Goal: Task Accomplishment & Management: Complete application form

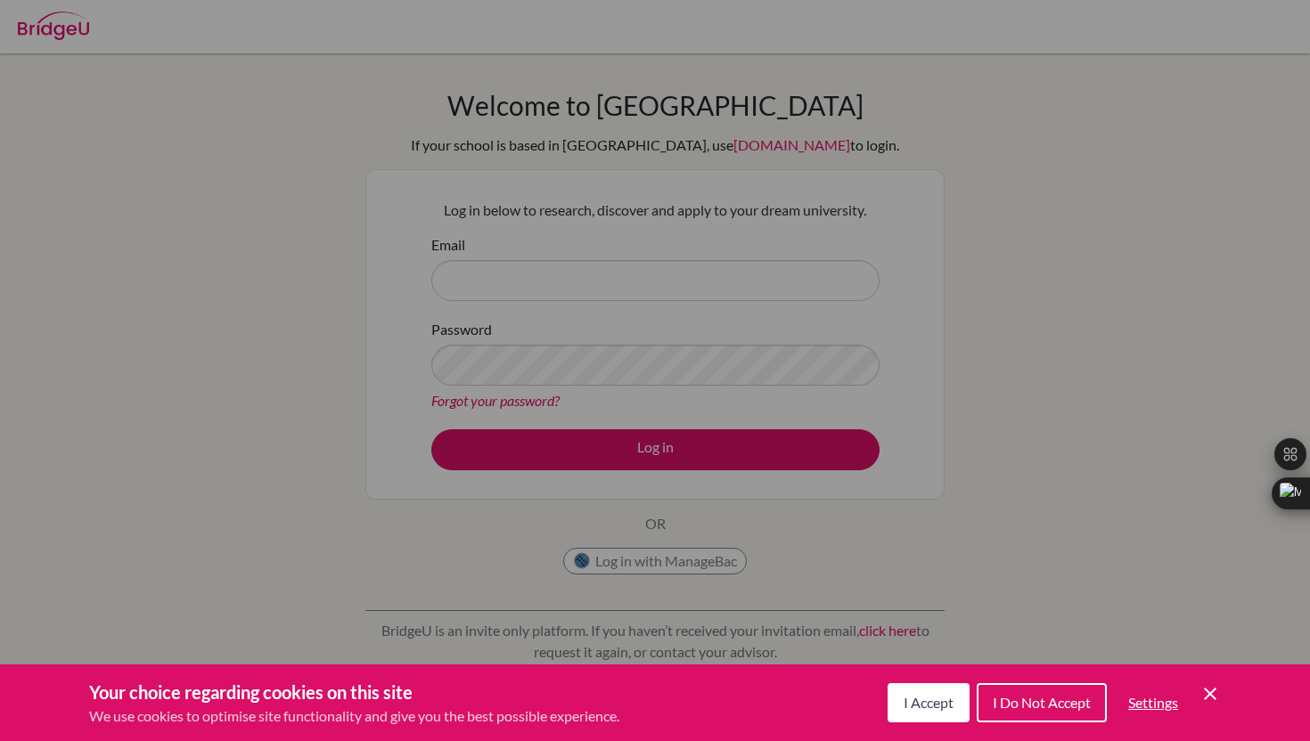
scroll to position [838, 0]
click at [929, 709] on span "I Accept" at bounding box center [929, 702] width 50 height 17
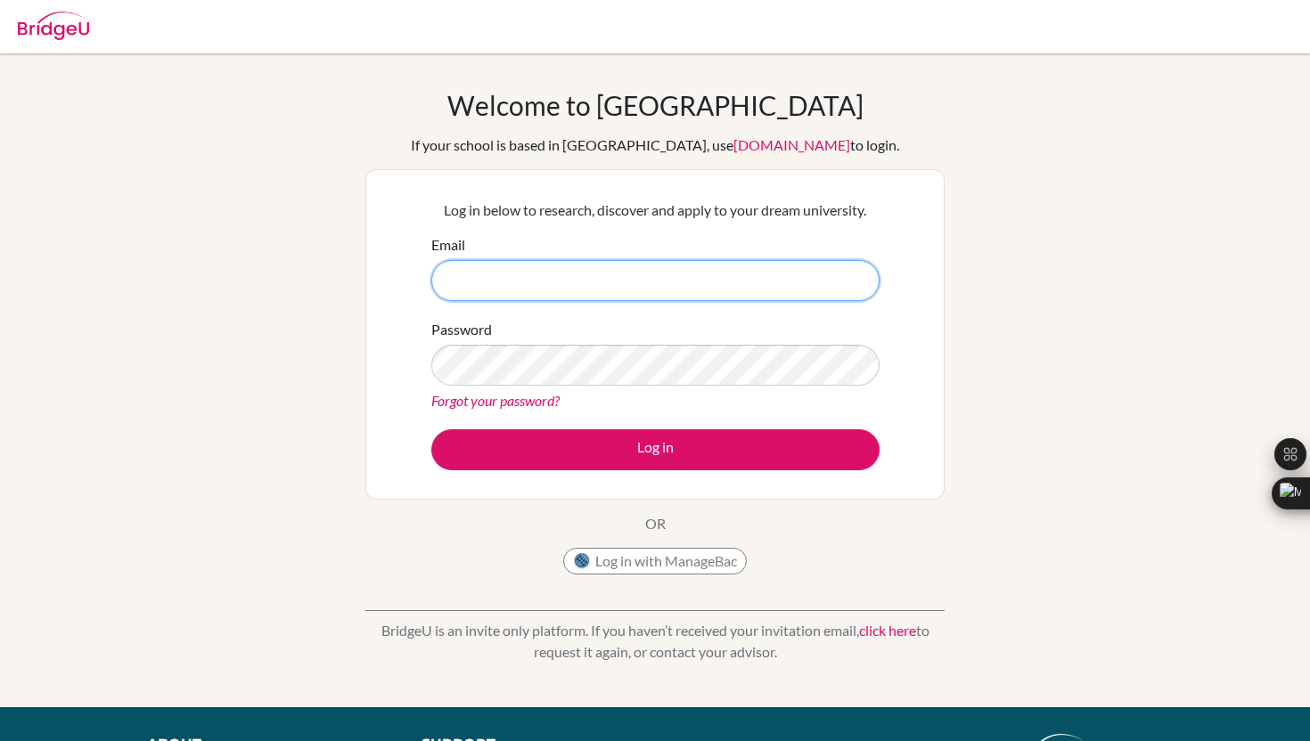
click at [569, 275] on input "Email" at bounding box center [655, 280] width 448 height 41
click at [631, 559] on button "Log in with ManageBac" at bounding box center [655, 561] width 184 height 27
click at [624, 559] on button "Log in with ManageBac" at bounding box center [655, 561] width 184 height 27
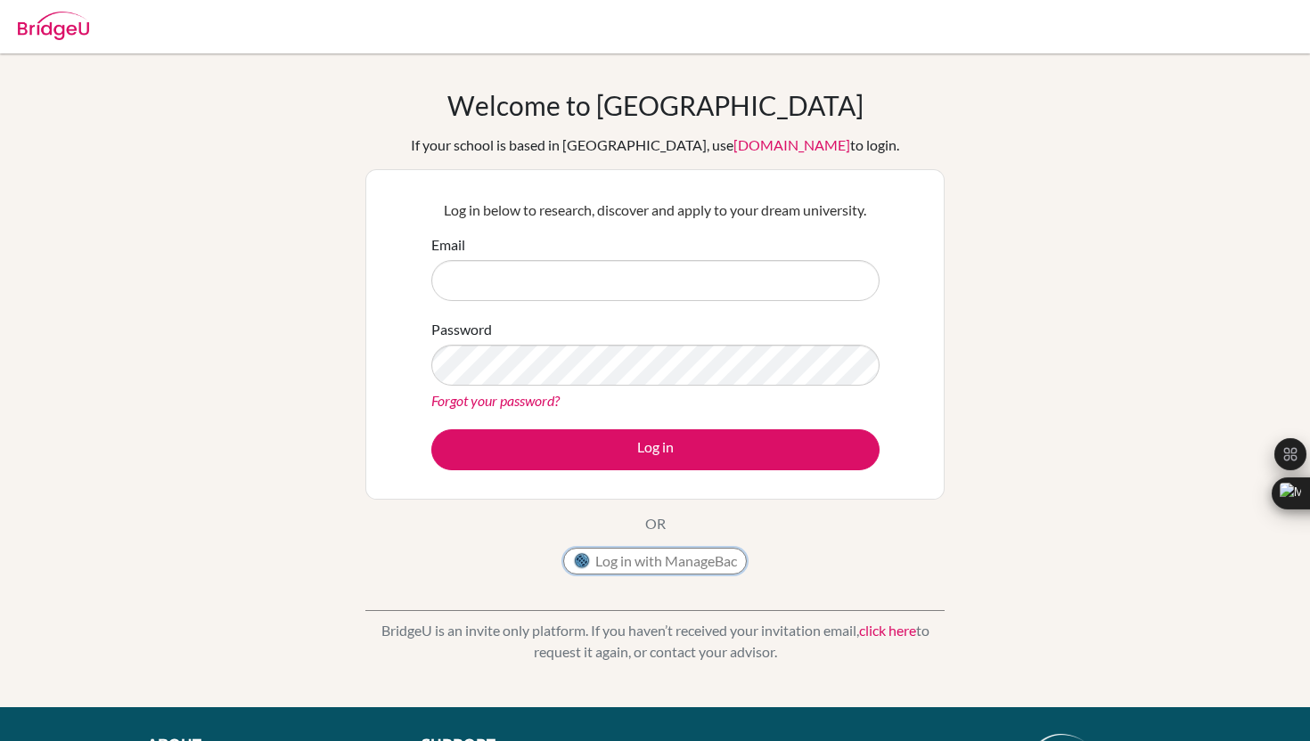
click at [662, 561] on button "Log in with ManageBac" at bounding box center [655, 561] width 184 height 27
click at [662, 557] on button "Log in with ManageBac" at bounding box center [655, 561] width 184 height 27
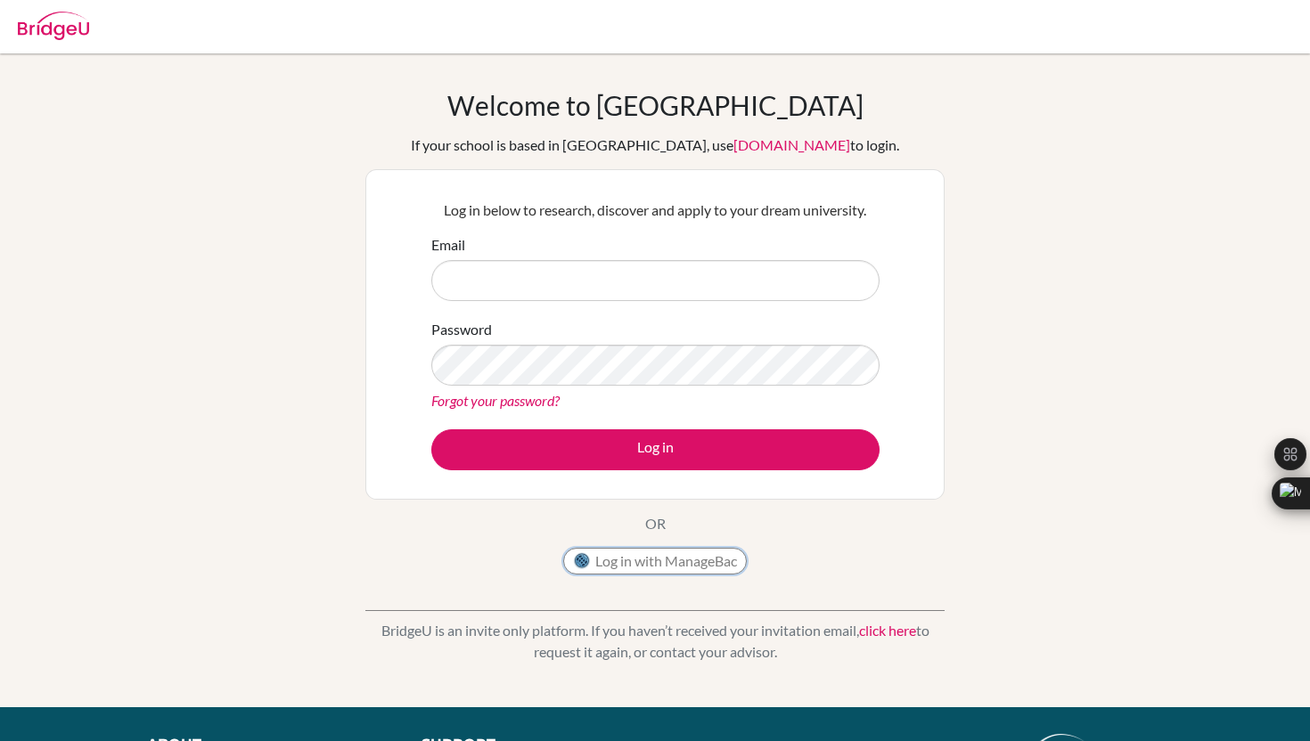
click at [662, 557] on button "Log in with ManageBac" at bounding box center [655, 561] width 184 height 27
click at [637, 558] on button "Log in with ManageBac" at bounding box center [655, 561] width 184 height 27
click at [634, 560] on button "Log in with ManageBac" at bounding box center [655, 561] width 184 height 27
click at [695, 548] on button "Log in with ManageBac" at bounding box center [655, 561] width 184 height 27
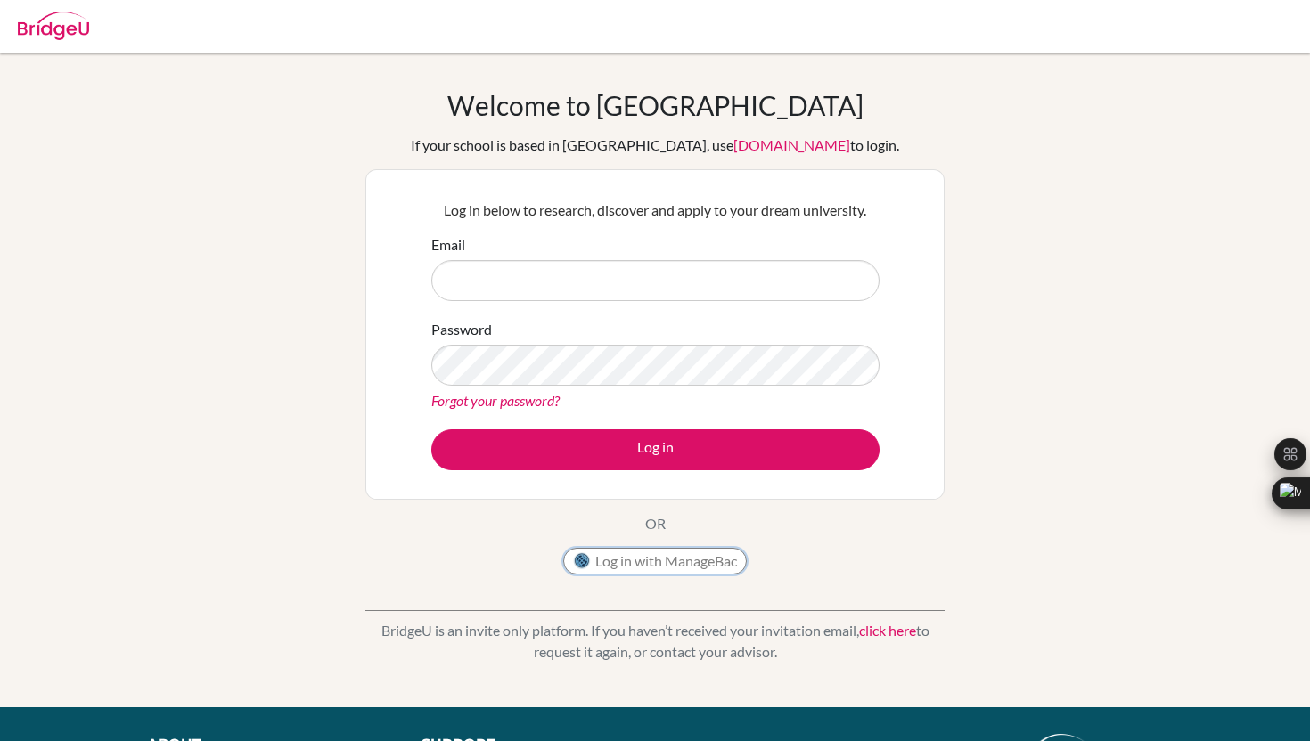
click at [694, 569] on button "Log in with ManageBac" at bounding box center [655, 561] width 184 height 27
click at [643, 274] on input "Email" at bounding box center [655, 280] width 448 height 41
type input "dia"
